Goal: Task Accomplishment & Management: Complete application form

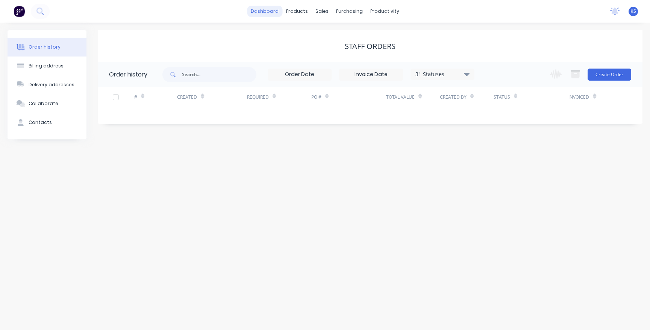
click at [268, 11] on link "dashboard" at bounding box center [264, 11] width 35 height 11
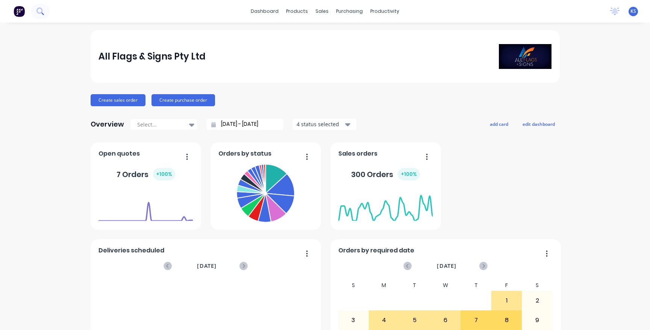
click at [38, 10] on icon at bounding box center [39, 11] width 7 height 7
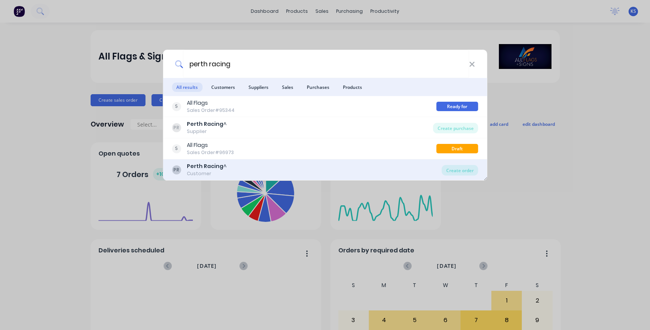
type input "perth racing"
click at [202, 169] on b "Perth Racing" at bounding box center [205, 166] width 36 height 8
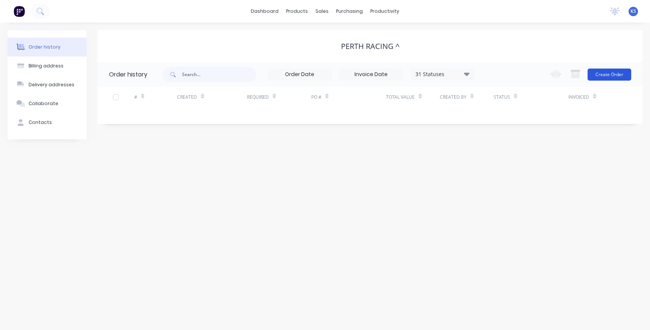
click at [607, 70] on button "Create Order" at bounding box center [610, 74] width 44 height 12
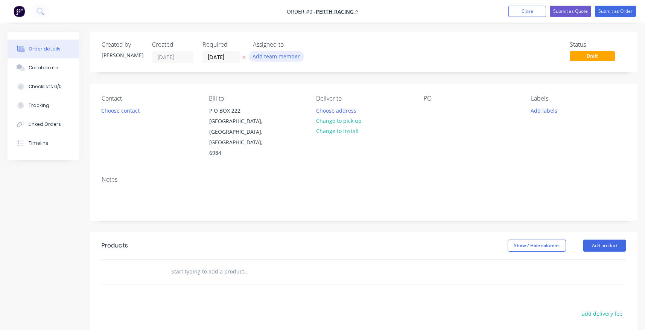
click at [271, 55] on button "Add team member" at bounding box center [276, 56] width 55 height 10
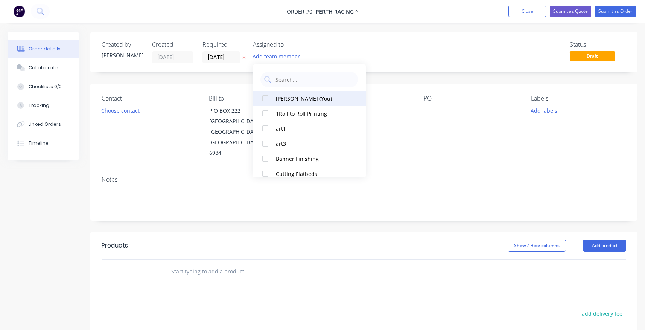
click at [266, 95] on div at bounding box center [265, 98] width 15 height 15
click at [208, 52] on div "Order details Collaborate Checklists 0/0 Tracking Linked Orders Timeline Order …" at bounding box center [322, 254] width 645 height 444
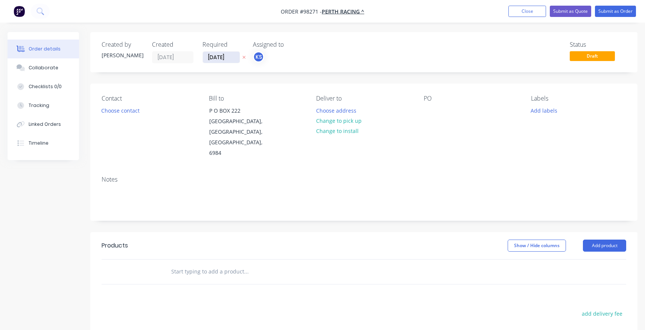
click at [211, 59] on input "[DATE]" at bounding box center [221, 57] width 37 height 11
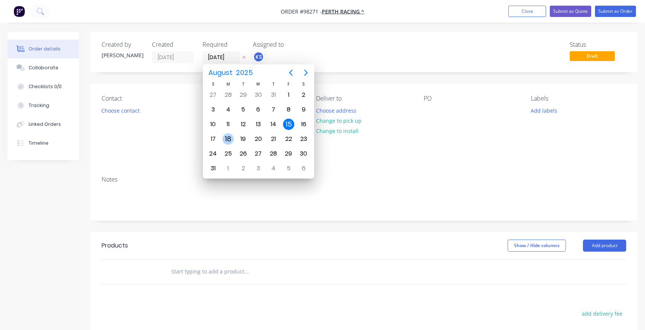
click at [232, 141] on div "18" at bounding box center [227, 138] width 11 height 11
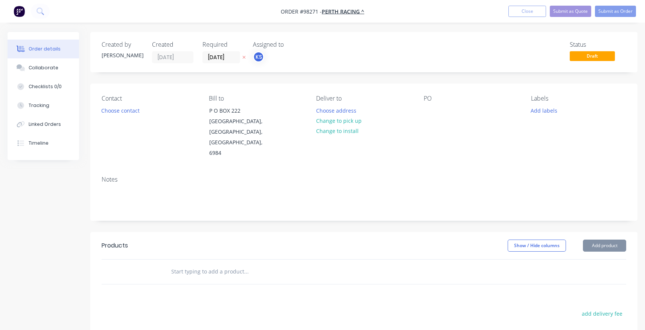
type input "[DATE]"
click at [121, 111] on button "Choose contact" at bounding box center [120, 110] width 46 height 10
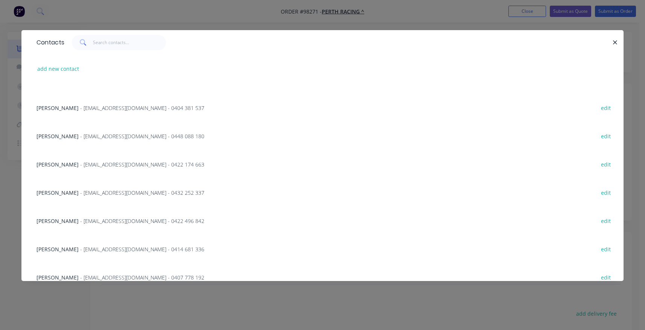
scroll to position [169, 0]
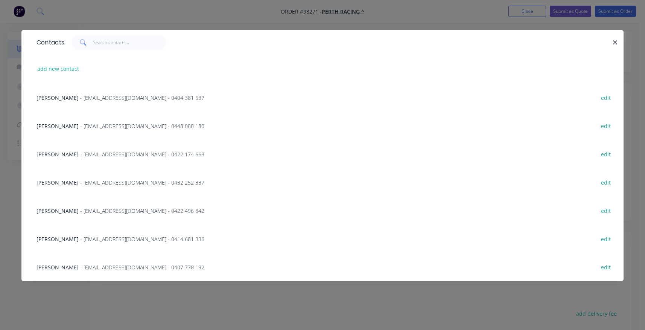
click at [59, 261] on div "[PERSON_NAME] - [EMAIL_ADDRESS][DOMAIN_NAME] - 0407 778 192 edit" at bounding box center [322, 266] width 579 height 28
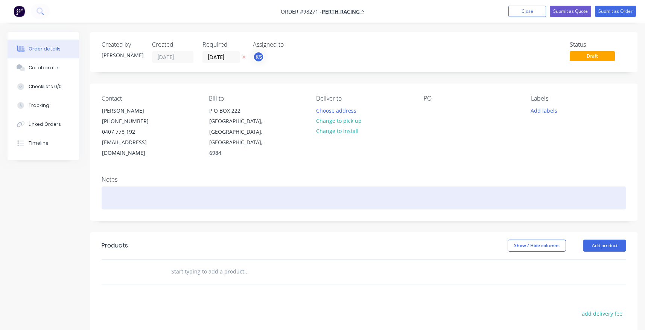
click at [112, 186] on div at bounding box center [364, 197] width 524 height 23
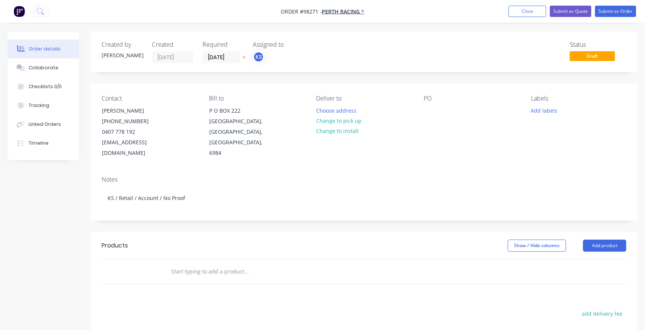
click at [173, 266] on input "text" at bounding box center [246, 271] width 150 height 15
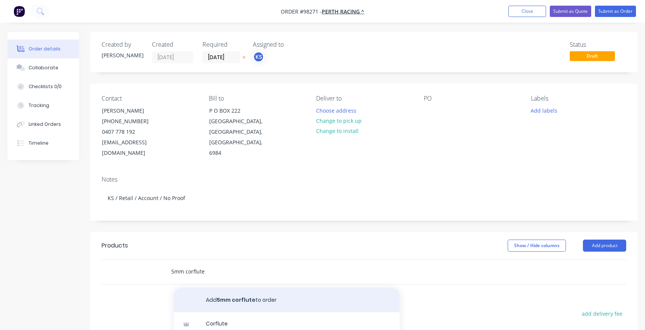
type input "5mm corflute"
click at [212, 291] on button "Add 5mm corflute to order" at bounding box center [287, 300] width 226 height 24
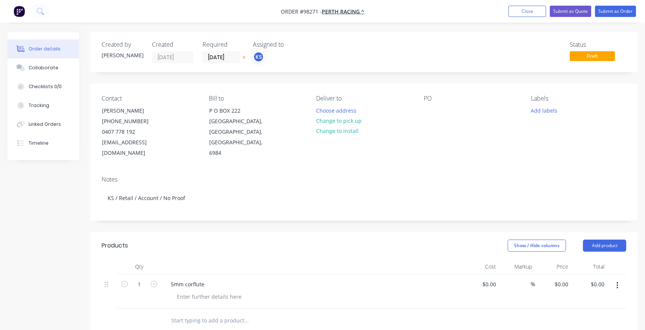
click at [219, 278] on div "5mm corflute" at bounding box center [312, 283] width 295 height 11
click at [207, 278] on div "5mm corflute" at bounding box center [188, 283] width 46 height 11
click at [228, 291] on div at bounding box center [209, 296] width 77 height 11
click at [283, 278] on div "5mm corflute with plastics eyelets each corner" at bounding box center [229, 283] width 129 height 11
click at [286, 278] on div "5mm corflute with plastics eyelets each corner" at bounding box center [229, 283] width 129 height 11
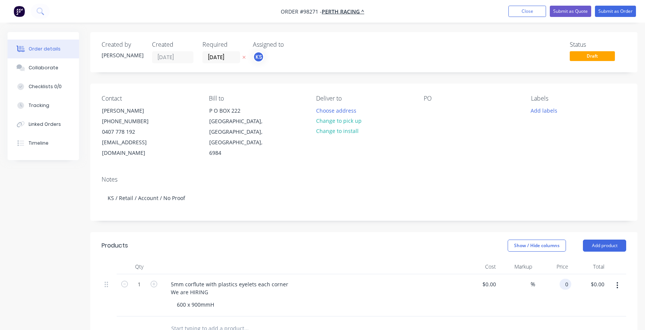
click at [562, 278] on div "0 0" at bounding box center [565, 283] width 12 height 11
type input "$55.00"
click at [155, 280] on icon "button" at bounding box center [153, 283] width 7 height 7
type input "2"
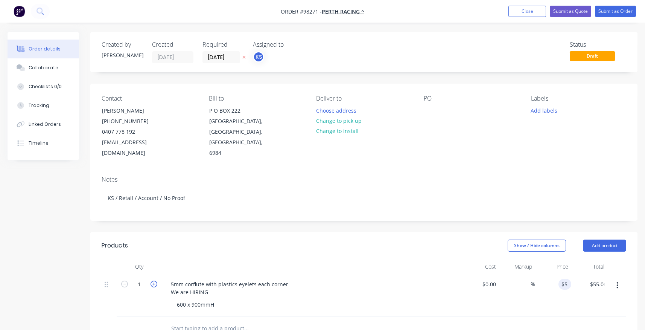
type input "$110.00"
click at [155, 280] on icon "button" at bounding box center [153, 283] width 7 height 7
type input "3"
type input "$165.00"
click at [155, 280] on icon "button" at bounding box center [153, 283] width 7 height 7
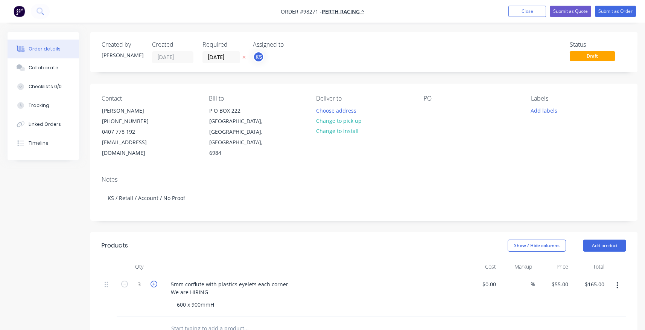
type input "4"
type input "$220.00"
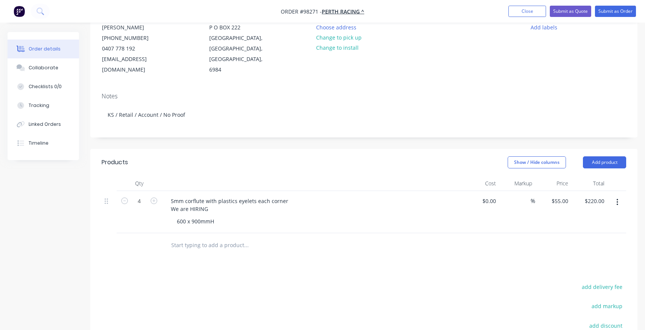
scroll to position [113, 0]
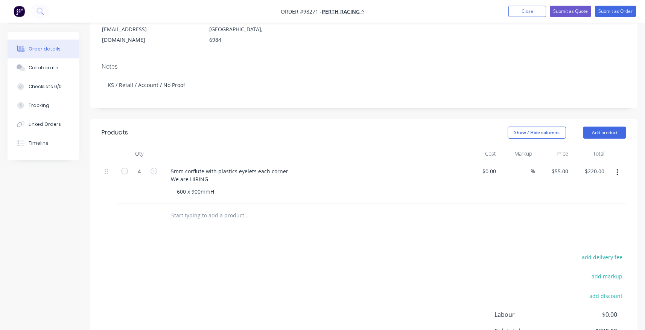
click at [195, 213] on div at bounding box center [297, 215] width 271 height 24
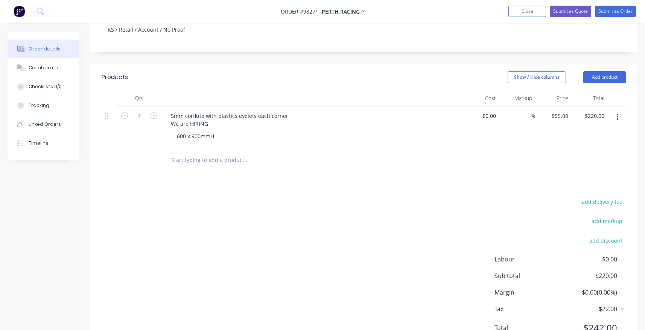
scroll to position [192, 0]
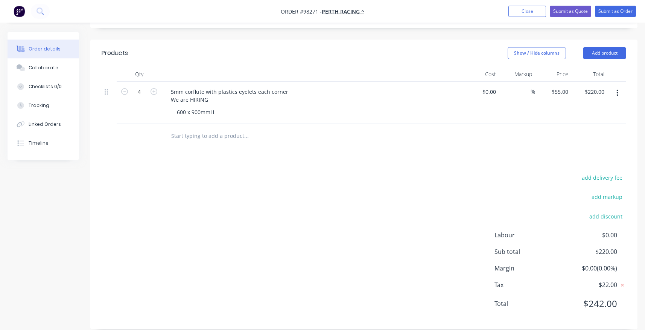
click at [186, 128] on input "text" at bounding box center [246, 135] width 150 height 15
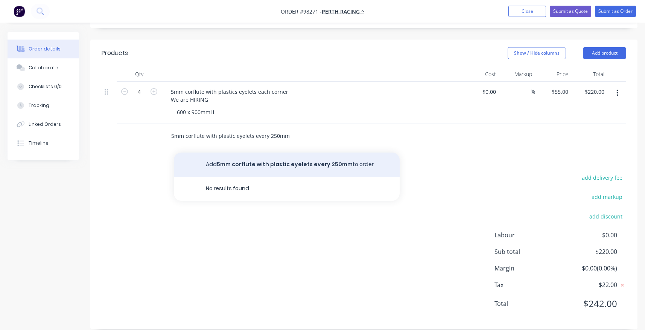
type input "5mm corflute with plastic eyelets every 250mm"
click at [224, 154] on button "Add 5mm corflute with plastic eyelets every 250mm to order" at bounding box center [287, 164] width 226 height 24
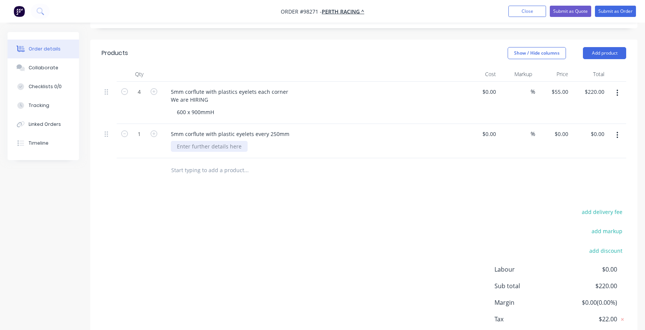
click at [197, 141] on div at bounding box center [209, 146] width 77 height 11
click at [562, 128] on div "0 $0.00" at bounding box center [562, 133] width 17 height 11
type input "$147.00"
click at [211, 141] on div "1500 x 1200mmH" at bounding box center [198, 146] width 55 height 11
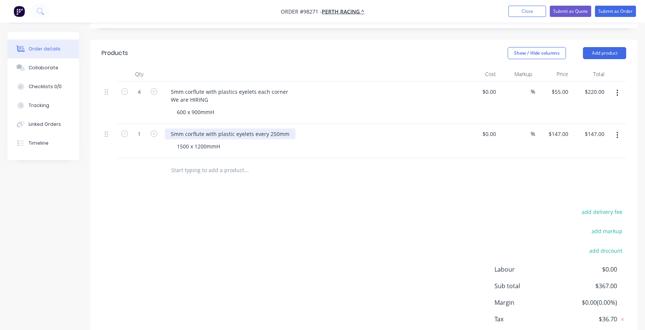
click at [291, 128] on div "5mm corflute with plastic eyelets every 250mm" at bounding box center [230, 133] width 131 height 11
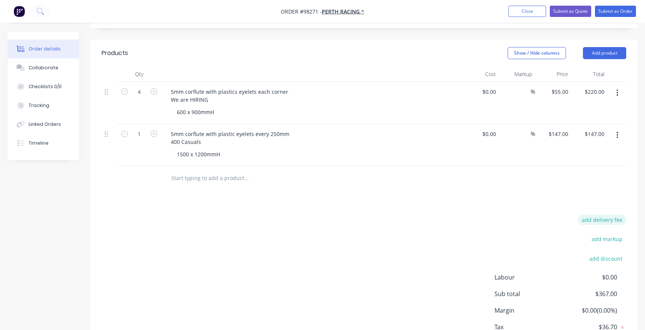
click at [608, 214] on button "add delivery fee" at bounding box center [601, 219] width 49 height 10
type input "55"
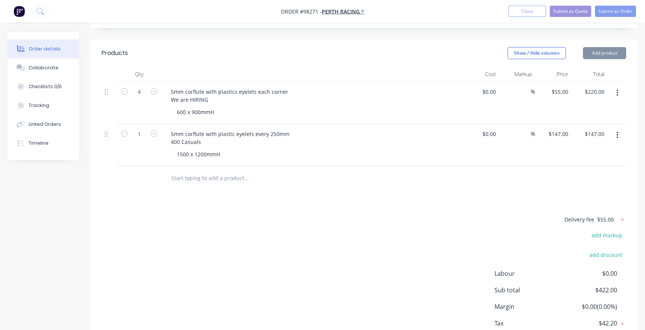
click at [485, 214] on div "Delivery fee $55.00 add markup add discount Labour $0.00 Sub total $422.00 Marg…" at bounding box center [364, 284] width 524 height 141
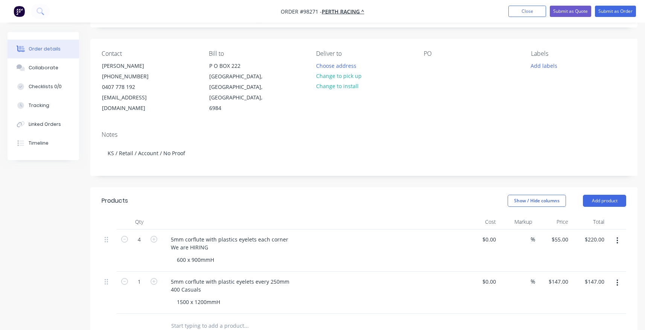
scroll to position [42, 0]
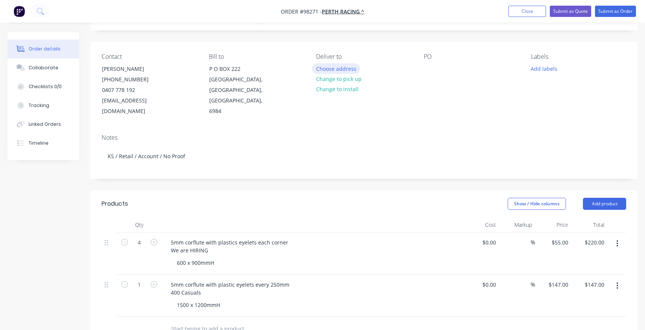
click at [329, 68] on button "Choose address" at bounding box center [336, 68] width 48 height 10
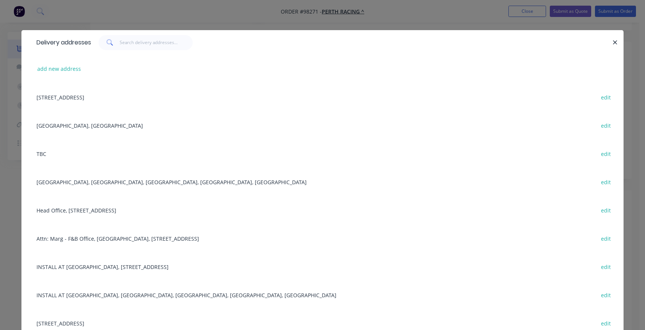
click at [47, 183] on div "[GEOGRAPHIC_DATA], [GEOGRAPHIC_DATA], [GEOGRAPHIC_DATA], [GEOGRAPHIC_DATA], [GE…" at bounding box center [322, 181] width 579 height 28
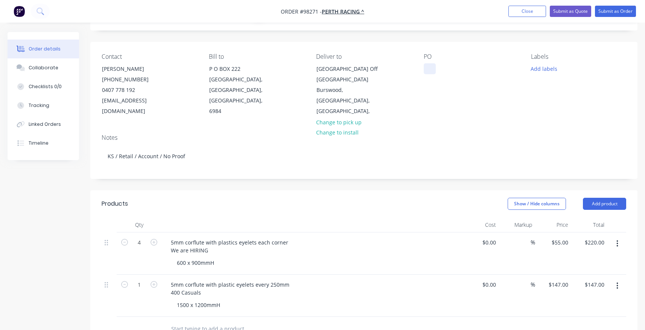
click at [424, 69] on div at bounding box center [430, 68] width 12 height 11
click at [543, 68] on button "Add labels" at bounding box center [544, 68] width 35 height 10
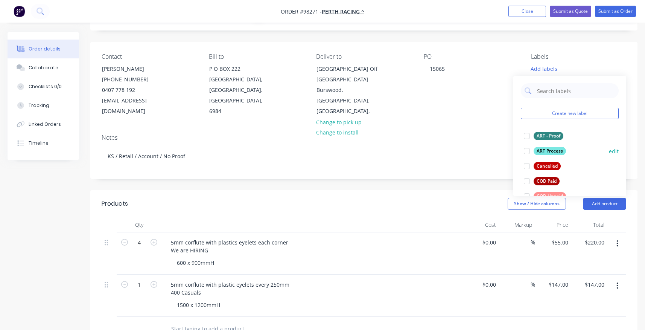
click at [527, 150] on div at bounding box center [526, 150] width 15 height 15
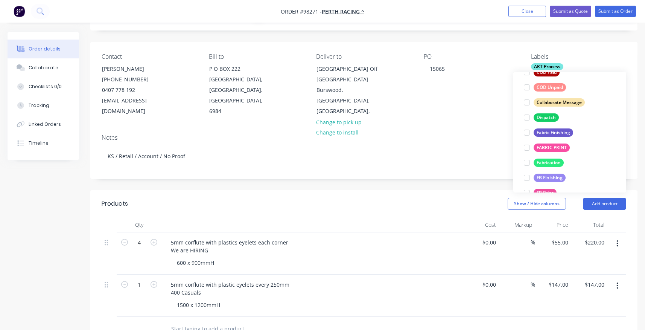
scroll to position [107, 0]
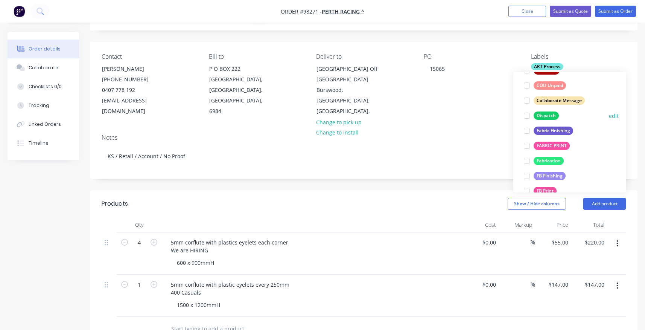
click at [526, 115] on div at bounding box center [526, 115] width 15 height 15
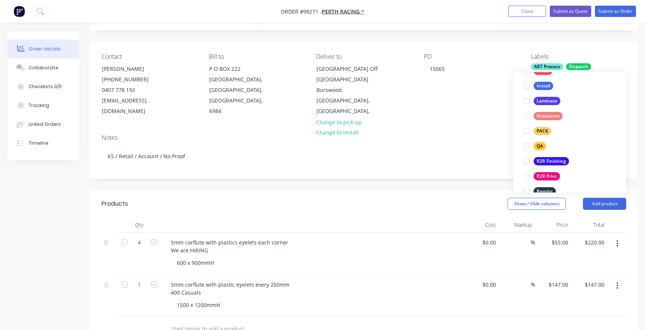
scroll to position [193, 0]
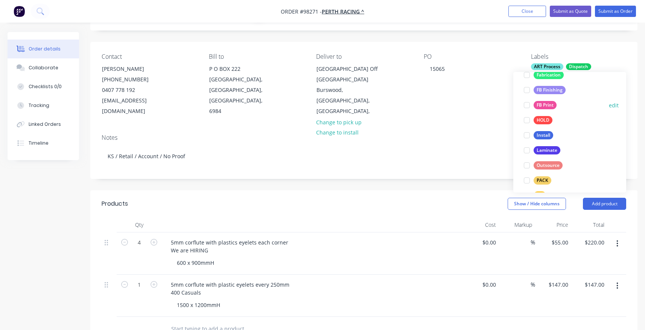
click at [527, 105] on div at bounding box center [526, 104] width 15 height 15
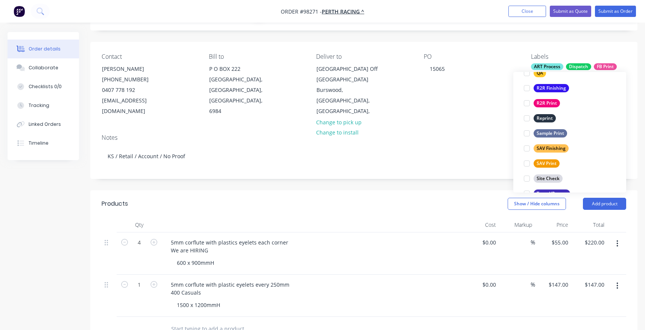
scroll to position [340, 0]
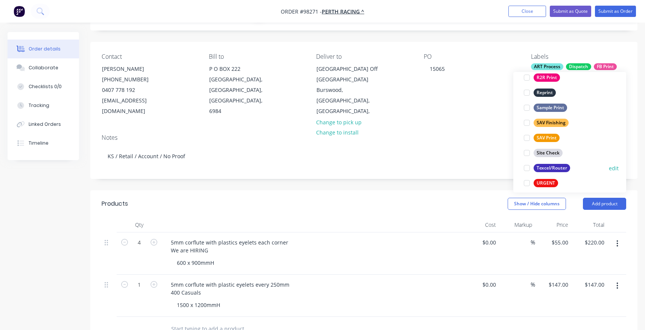
click at [526, 167] on div at bounding box center [526, 167] width 15 height 15
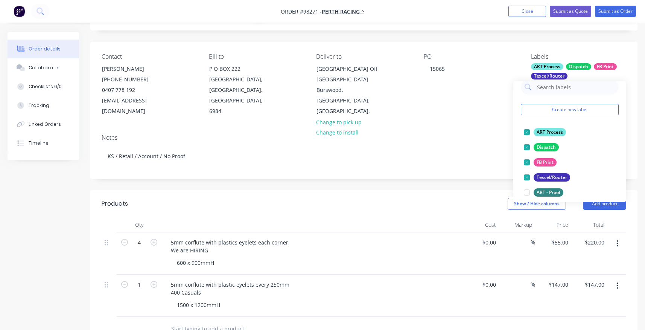
click at [489, 135] on div "Notes" at bounding box center [364, 137] width 524 height 7
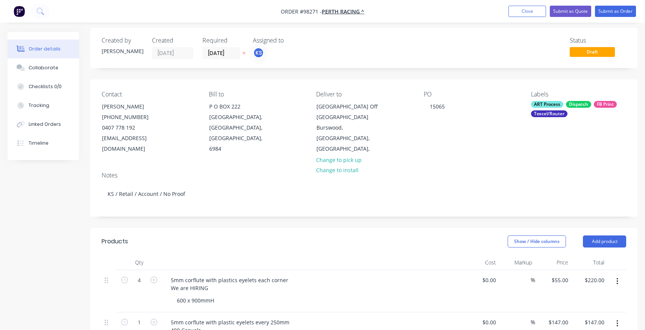
scroll to position [0, 0]
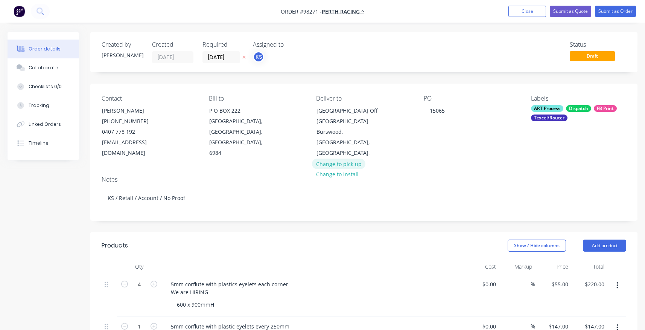
click at [322, 163] on button "Change to pick up" at bounding box center [338, 163] width 53 height 10
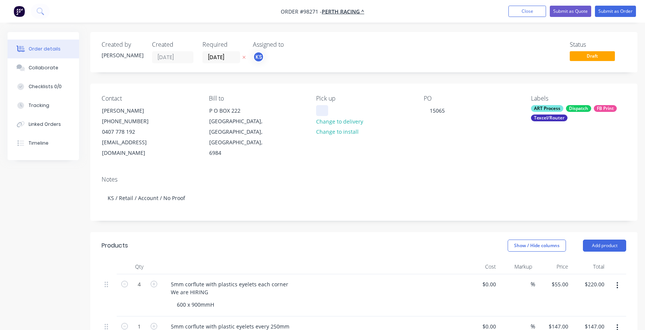
click at [318, 109] on div at bounding box center [322, 110] width 12 height 11
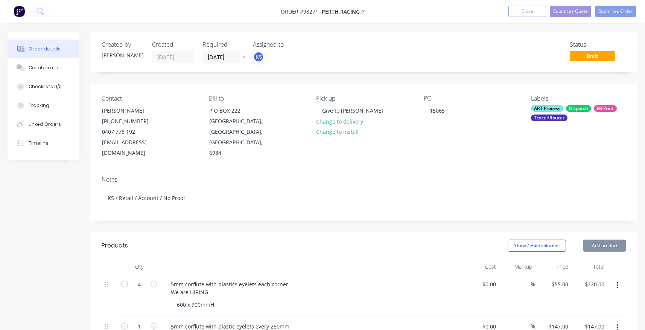
click at [299, 176] on div "Notes" at bounding box center [364, 179] width 524 height 7
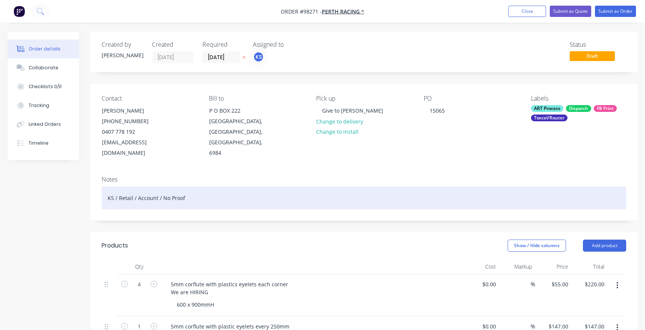
click at [186, 188] on div "KS / Retail / Account / No Proof" at bounding box center [364, 197] width 524 height 23
click at [208, 187] on div "KS / Retail / Account / No Proof" at bounding box center [364, 197] width 524 height 23
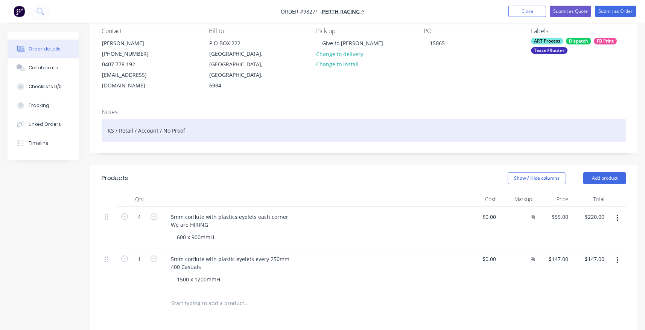
scroll to position [69, 0]
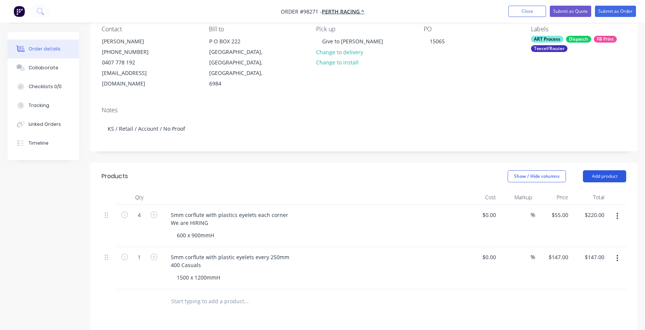
click at [595, 170] on button "Add product" at bounding box center [604, 176] width 43 height 12
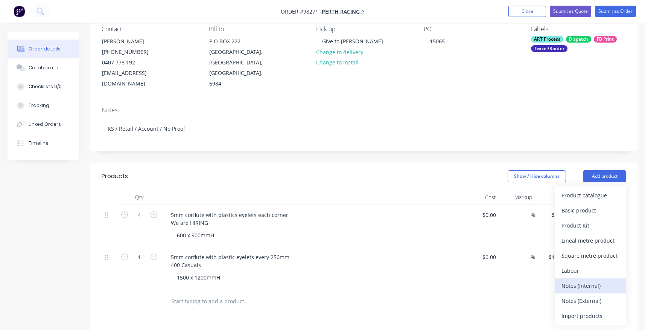
click at [580, 280] on div "Notes (Internal)" at bounding box center [590, 285] width 58 height 11
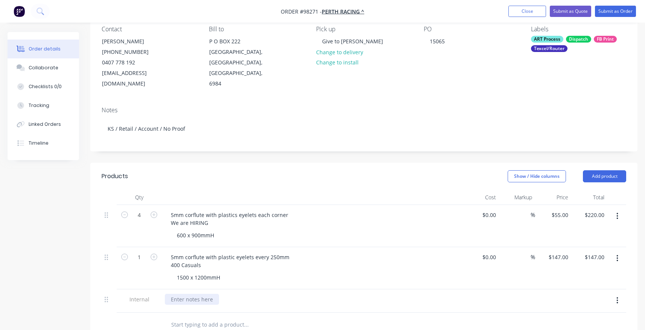
click at [176, 293] on div at bounding box center [192, 298] width 54 height 11
click at [191, 293] on div "Artwork same as Job 90791, 2023" at bounding box center [212, 298] width 94 height 11
click at [302, 274] on div "5mm corflute with plastic eyelets every 250mm 400 Casuals 1500 x 1200mmH" at bounding box center [312, 268] width 301 height 42
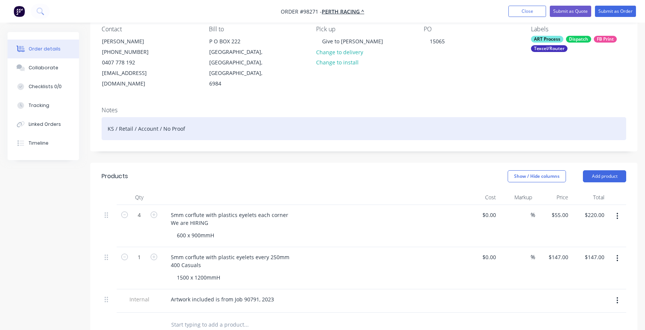
click at [202, 117] on div "KS / Retail / Account / No Proof" at bounding box center [364, 128] width 524 height 23
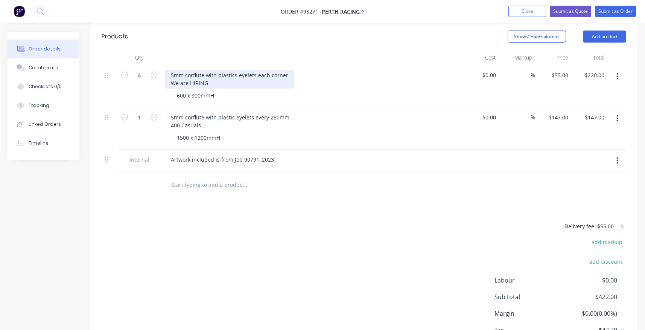
scroll to position [220, 0]
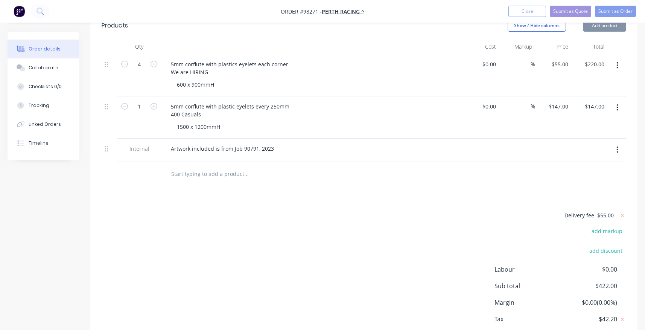
click at [202, 166] on input "text" at bounding box center [246, 173] width 150 height 15
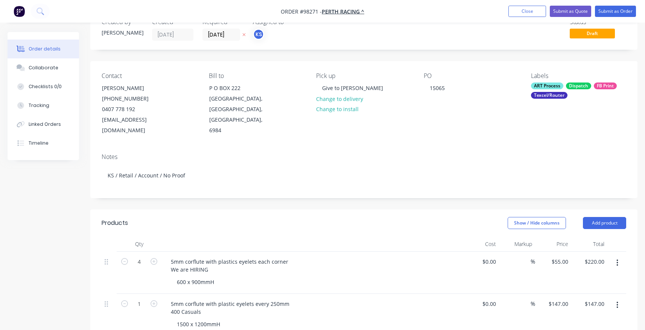
scroll to position [0, 0]
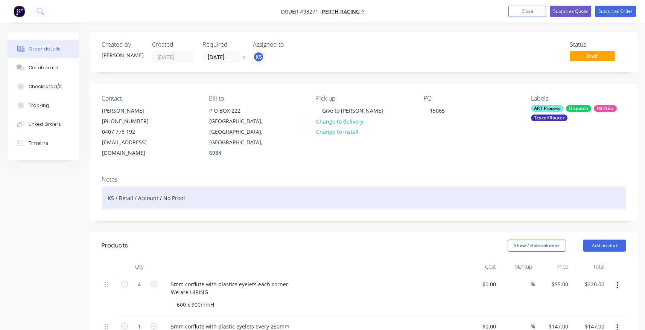
click at [202, 187] on div "KS / Retail / Account / No Proof" at bounding box center [364, 197] width 524 height 23
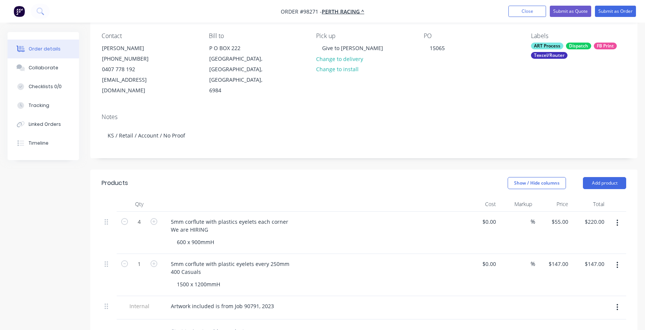
scroll to position [75, 0]
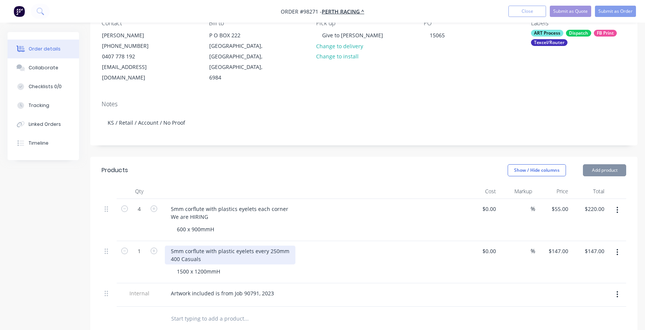
click at [272, 245] on div "5mm corflute with plastic eyelets every 250mm 400 Casuals" at bounding box center [230, 254] width 131 height 19
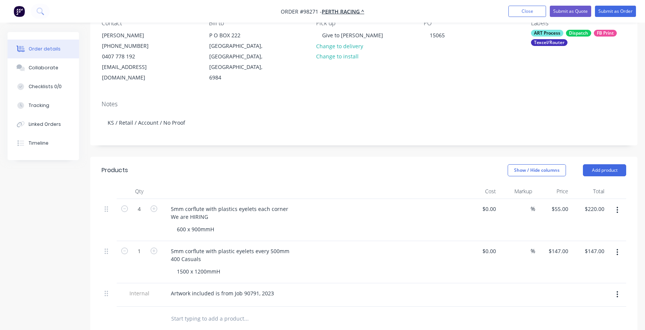
click at [229, 266] on div "1500 x 1200mmH" at bounding box center [315, 271] width 289 height 11
click at [287, 203] on div "5mm corflute with plastics eyelets each corner We are HIRING" at bounding box center [229, 212] width 129 height 19
click at [239, 287] on div "Artwork included is from Job 90791, 2023" at bounding box center [222, 292] width 115 height 11
click at [277, 287] on div "Artwork included is from Jobs 90791, 2023" at bounding box center [224, 292] width 118 height 11
click at [292, 287] on div "Artwork included is from Jobs 90791 in [DATE] and" at bounding box center [234, 292] width 139 height 11
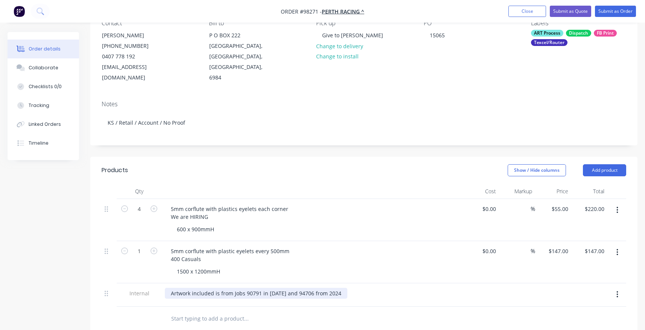
click at [318, 287] on div "Artwork included is from Jobs 90791 in [DATE] and 94706 from 2024" at bounding box center [256, 292] width 182 height 11
click at [288, 287] on div "Artwork included is from Jobs 90791 in [DATE] and 94706 in [DATE]" at bounding box center [255, 292] width 180 height 11
click at [242, 287] on div "Artwork included is from Jobs 90791 in [DATE] / 94706 in [DATE]" at bounding box center [251, 292] width 172 height 11
click at [281, 287] on div "Artwork included is from Job 90791 in [DATE] / 94706 in [DATE]" at bounding box center [249, 292] width 169 height 11
click at [279, 287] on div "Artwork included is from Job 90791 in [DATE] / Job 94706 in [DATE]" at bounding box center [254, 292] width 179 height 11
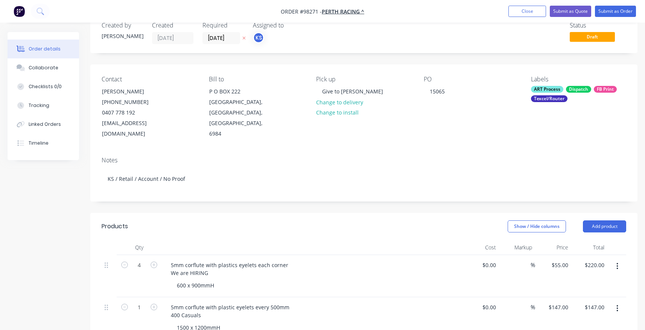
scroll to position [0, 0]
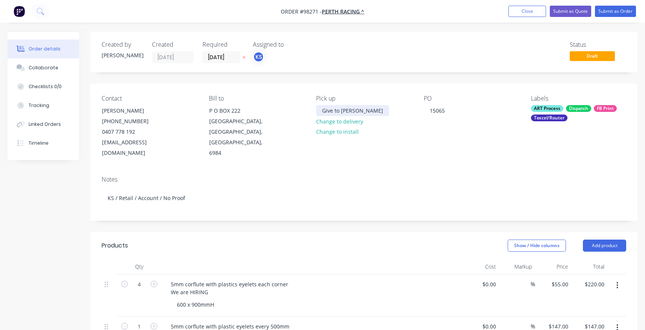
click at [344, 111] on div "Give to [PERSON_NAME]" at bounding box center [352, 110] width 73 height 11
drag, startPoint x: 354, startPoint y: 110, endPoint x: 319, endPoint y: 108, distance: 35.4
click at [319, 108] on div "Give to [PERSON_NAME]" at bounding box center [352, 110] width 73 height 11
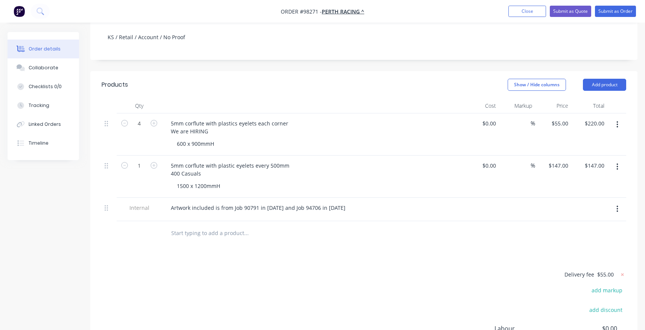
scroll to position [150, 0]
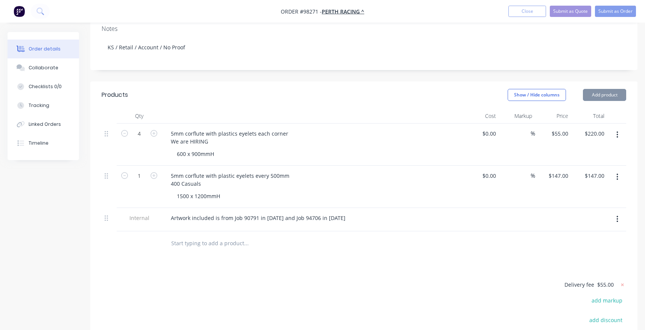
click at [204, 235] on input "text" at bounding box center [246, 242] width 150 height 15
click at [593, 89] on button "Add product" at bounding box center [604, 95] width 43 height 12
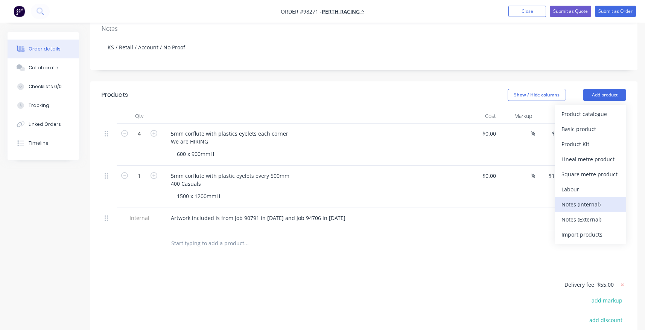
click at [585, 199] on div "Notes (Internal)" at bounding box center [590, 204] width 58 height 11
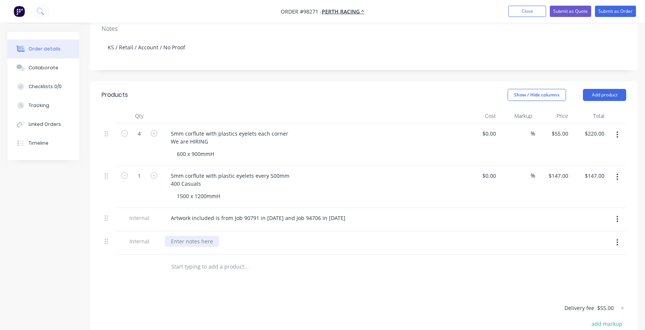
click at [192, 235] on div at bounding box center [192, 240] width 54 height 11
click at [193, 261] on input "text" at bounding box center [246, 266] width 150 height 15
click at [199, 235] on div "Please wrap for [PERSON_NAME] to deliver" at bounding box center [225, 240] width 120 height 11
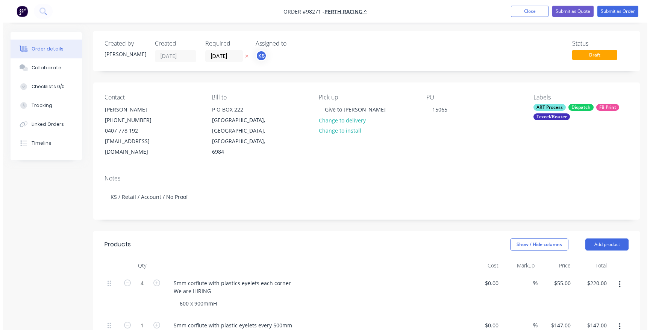
scroll to position [0, 0]
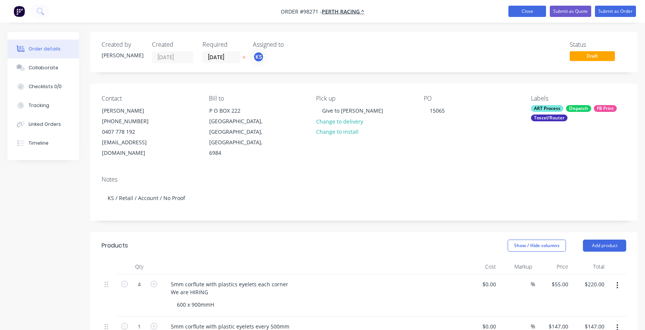
click at [526, 13] on button "Close" at bounding box center [527, 11] width 38 height 11
